Goal: Task Accomplishment & Management: Manage account settings

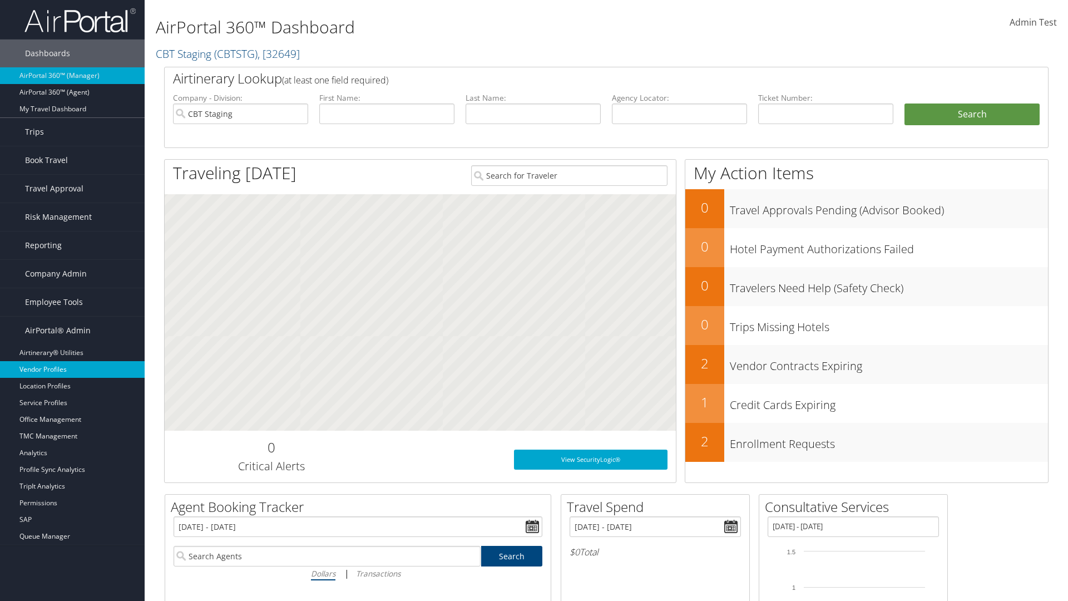
click at [72, 369] on link "Vendor Profiles" at bounding box center [72, 369] width 145 height 17
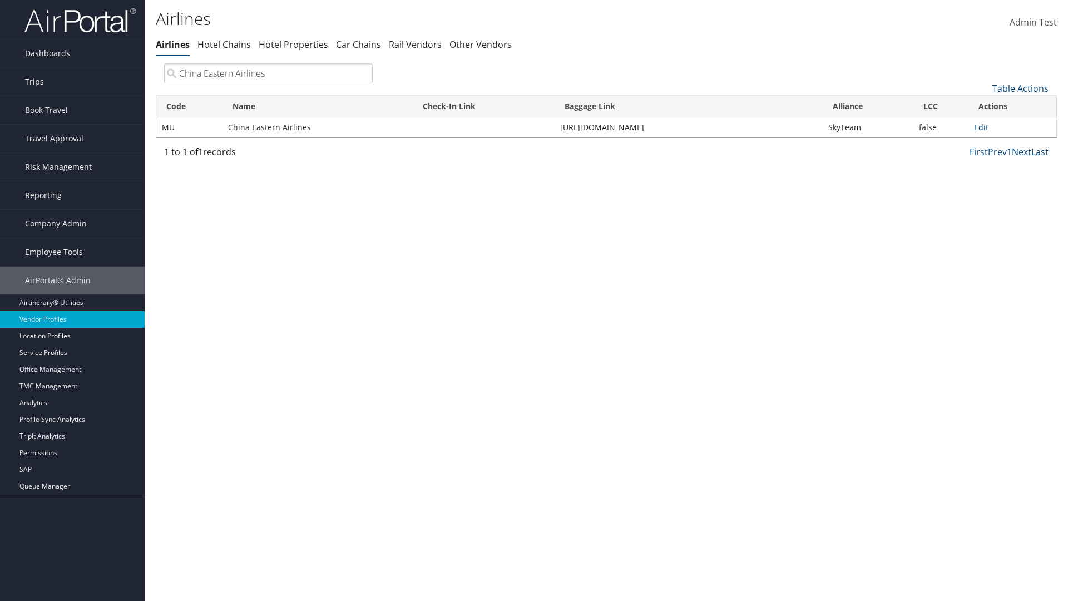
type input "China Eastern Airlines"
click at [981, 127] on link "Edit" at bounding box center [981, 127] width 14 height 11
select select "1"
